Goal: Find specific page/section: Find specific page/section

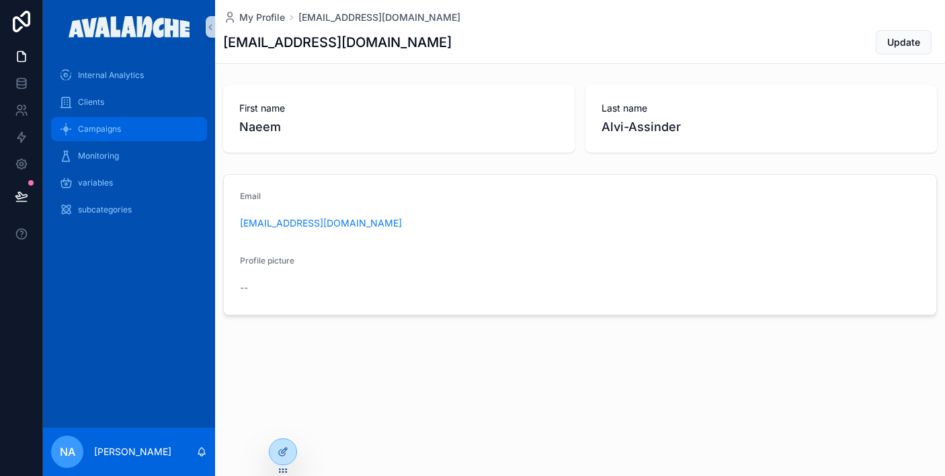
click at [138, 132] on div "Campaigns" at bounding box center [129, 129] width 140 height 22
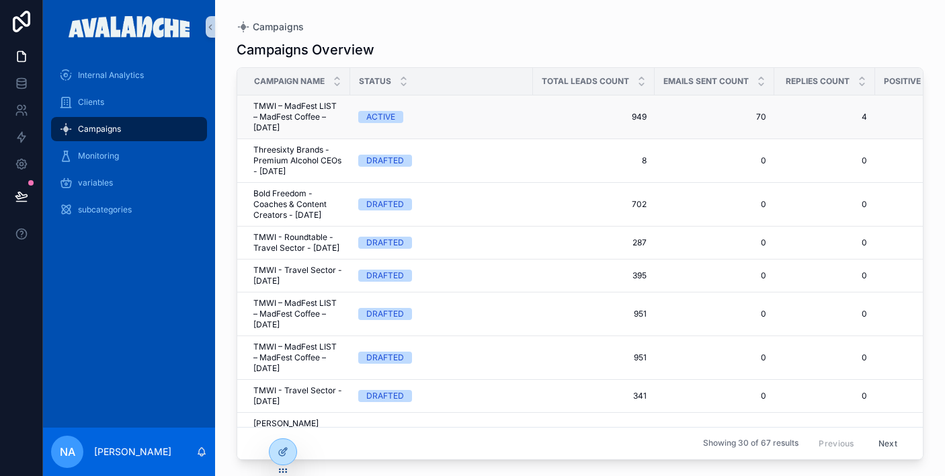
click at [299, 118] on span "TMWI – MadFest LIST – MadFest Coffee – [DATE]" at bounding box center [297, 117] width 89 height 32
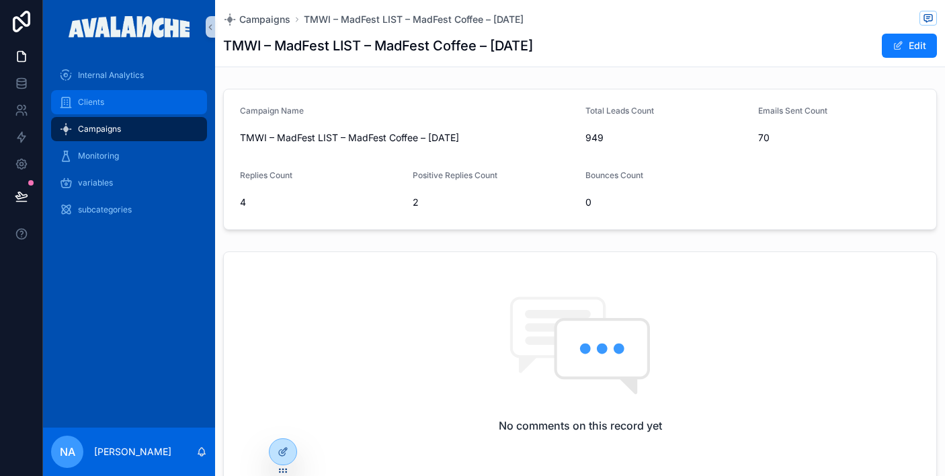
click at [106, 94] on div "Clients" at bounding box center [129, 102] width 140 height 22
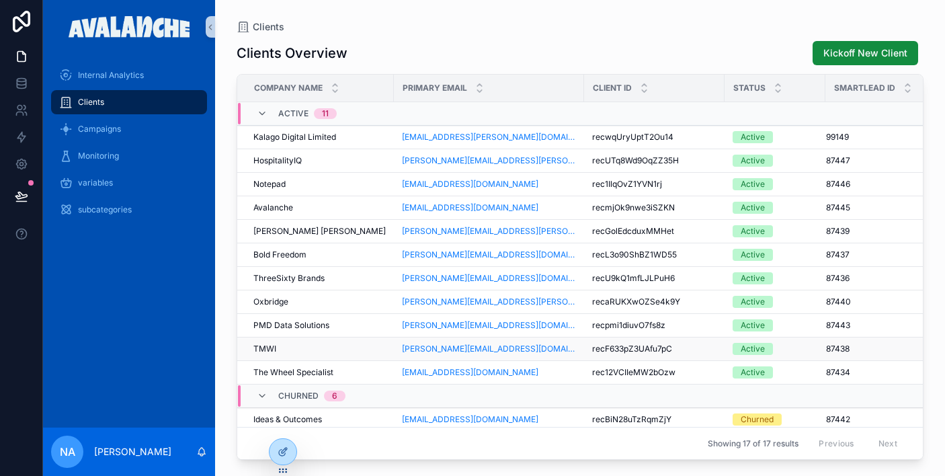
click at [342, 345] on div "TMWI TMWI" at bounding box center [319, 349] width 132 height 11
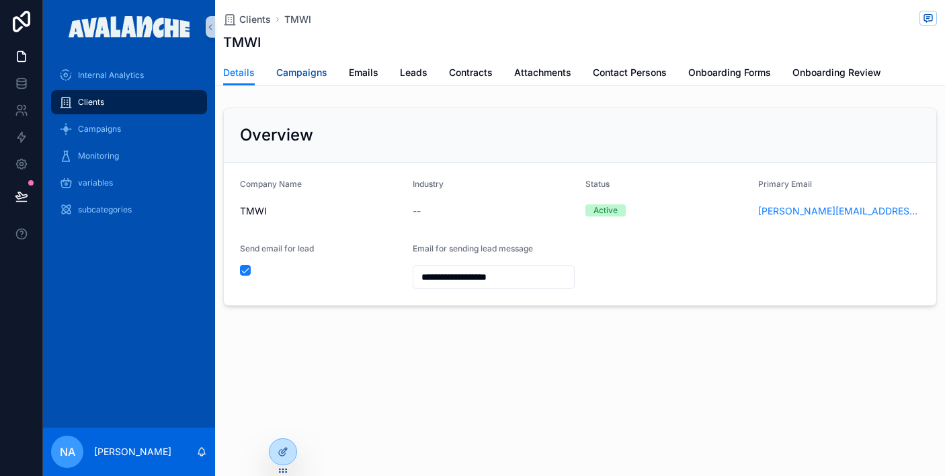
click at [323, 79] on span "Campaigns" at bounding box center [301, 72] width 51 height 13
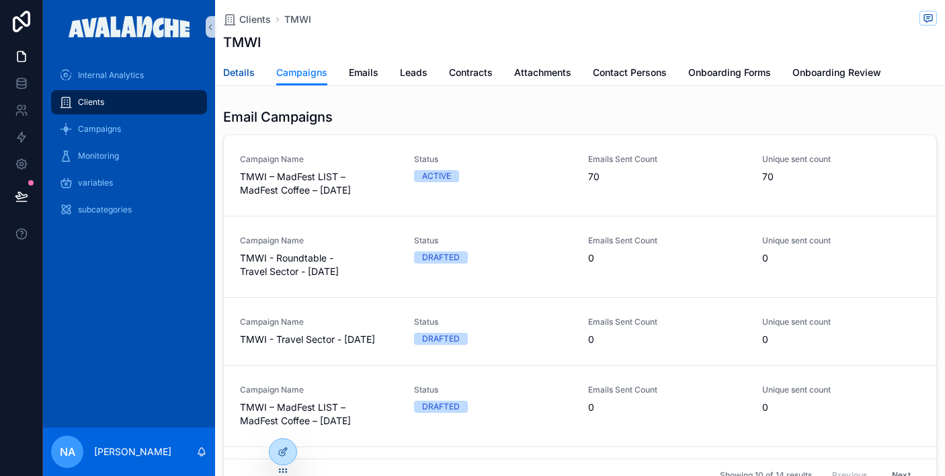
click at [239, 80] on link "Details" at bounding box center [239, 74] width 32 height 27
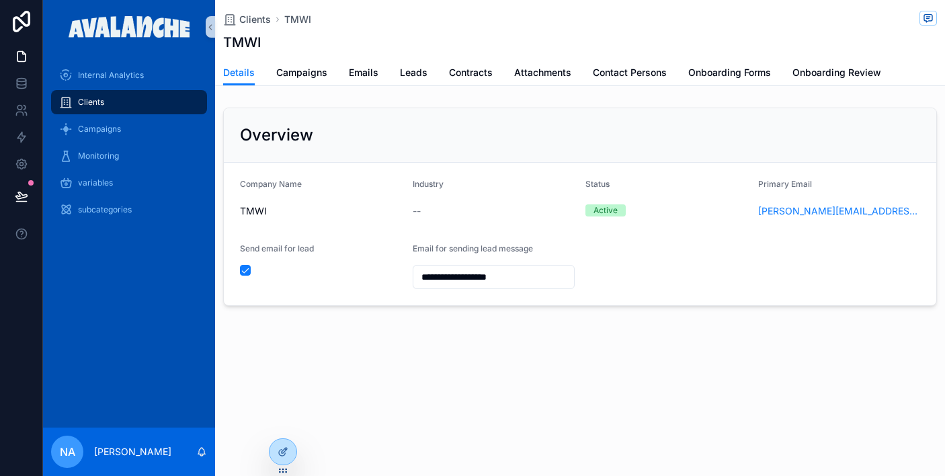
click at [412, 351] on div "**********" at bounding box center [580, 198] width 730 height 397
